Goal: Check status: Check status

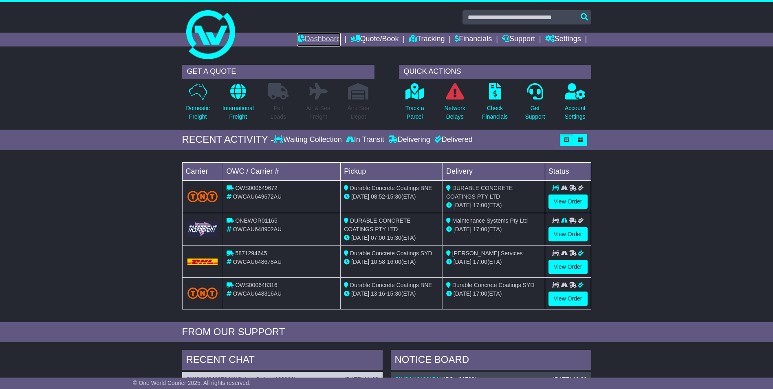
click at [319, 35] on link "Dashboard" at bounding box center [319, 40] width 44 height 14
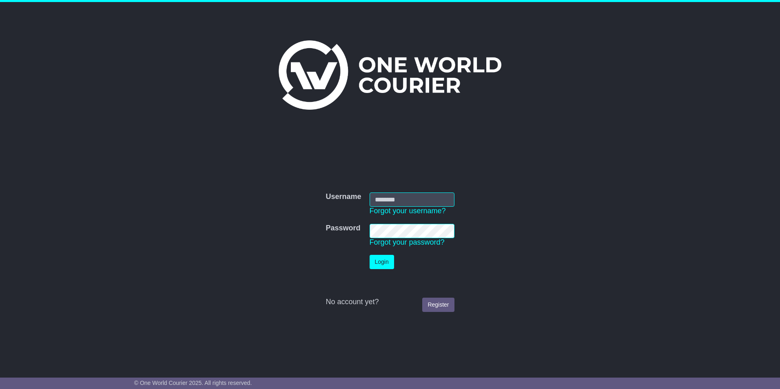
type input "**********"
click at [366, 259] on td "Login" at bounding box center [411, 262] width 93 height 22
click at [374, 255] on button "Login" at bounding box center [381, 262] width 24 height 14
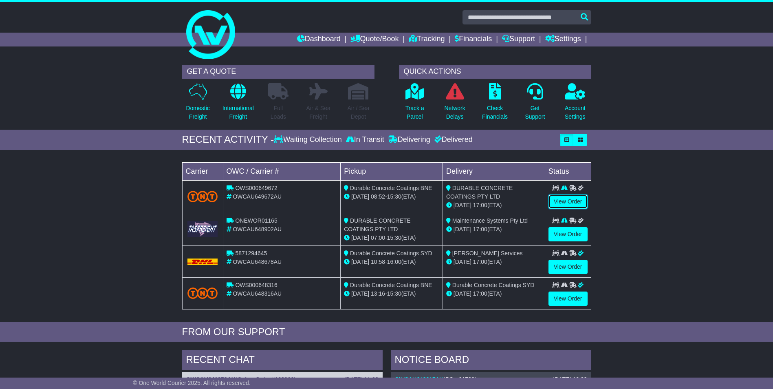
click at [572, 203] on link "View Order" at bounding box center [568, 201] width 39 height 14
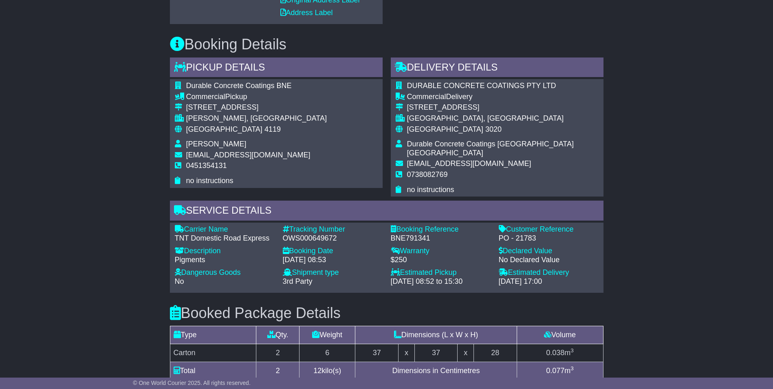
scroll to position [367, 0]
